Goal: Transaction & Acquisition: Purchase product/service

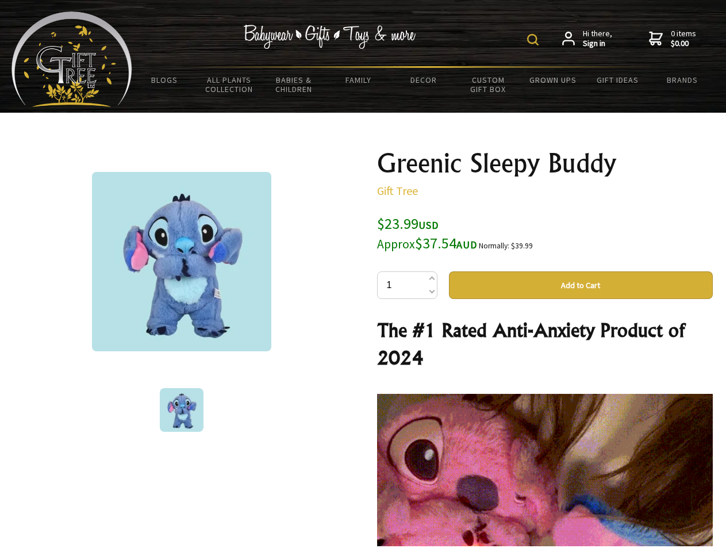
click at [535, 40] on img at bounding box center [532, 39] width 11 height 11
